Goal: Transaction & Acquisition: Purchase product/service

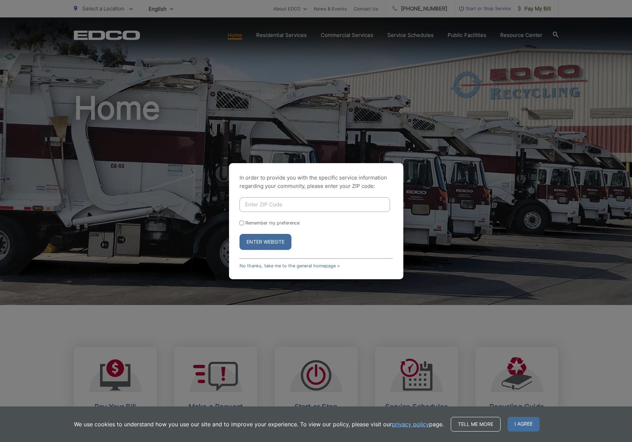
click at [304, 200] on input "Enter ZIP Code" at bounding box center [315, 204] width 151 height 15
type input "92081"
click at [242, 223] on input "Remember my preference" at bounding box center [242, 223] width 5 height 5
checkbox input "true"
click at [261, 242] on button "Enter Website" at bounding box center [266, 242] width 52 height 16
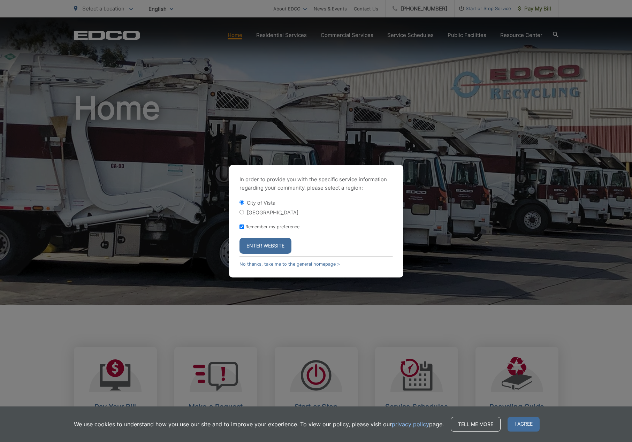
click at [266, 242] on button "Enter Website" at bounding box center [266, 246] width 52 height 16
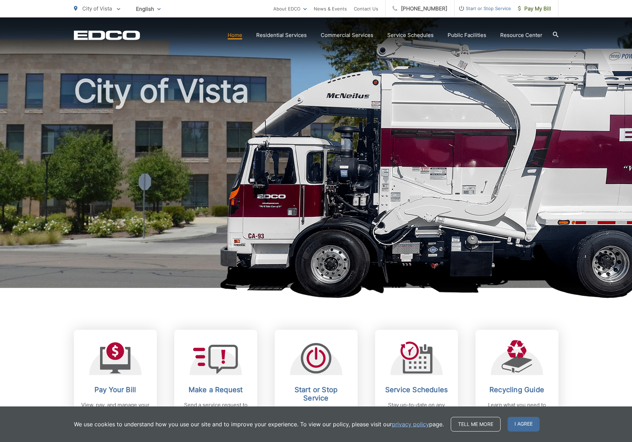
scroll to position [19, 0]
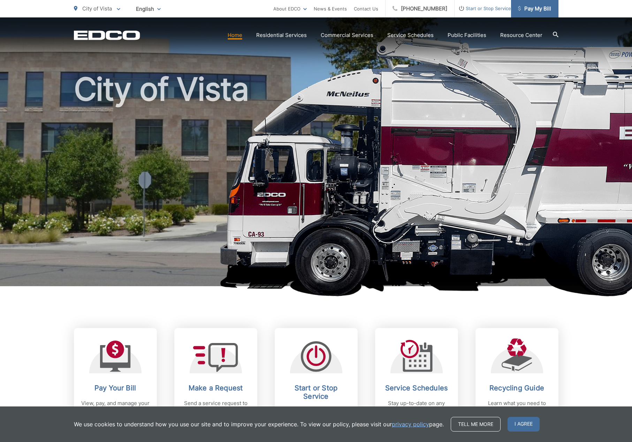
click at [525, 8] on span "Pay My Bill" at bounding box center [534, 9] width 33 height 8
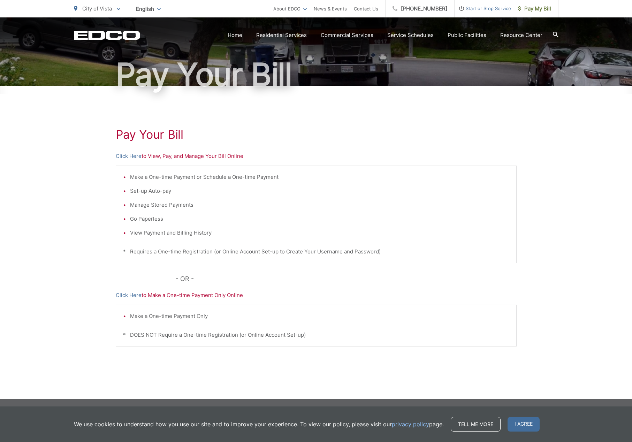
scroll to position [53, 0]
click at [232, 157] on p "Click Here to View, Pay, and Manage Your Bill Online" at bounding box center [316, 156] width 401 height 8
click at [125, 156] on link "Click Here" at bounding box center [129, 156] width 26 height 8
